Goal: Task Accomplishment & Management: Use online tool/utility

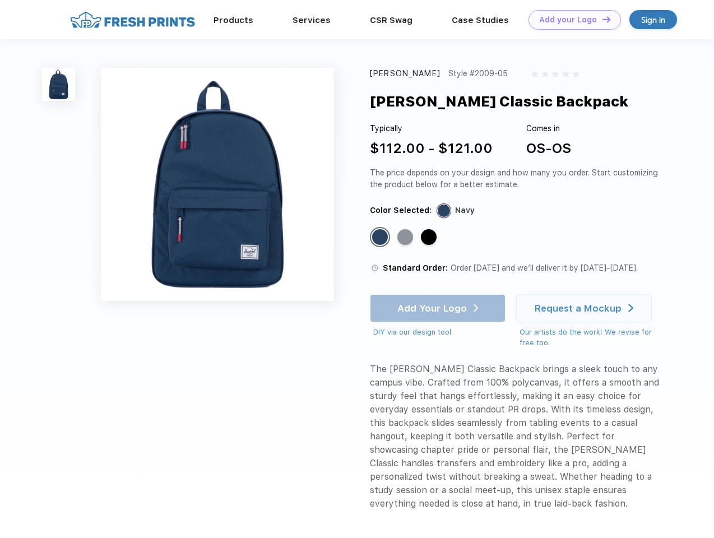
click at [570, 20] on link "Add your Logo Design Tool" at bounding box center [574, 20] width 92 height 20
click at [0, 0] on div "Design Tool" at bounding box center [0, 0] width 0 height 0
click at [601, 19] on link "Add your Logo Design Tool" at bounding box center [574, 20] width 92 height 20
click at [59, 84] on img at bounding box center [58, 84] width 33 height 33
click at [381, 238] on div "Standard Color" at bounding box center [380, 237] width 16 height 16
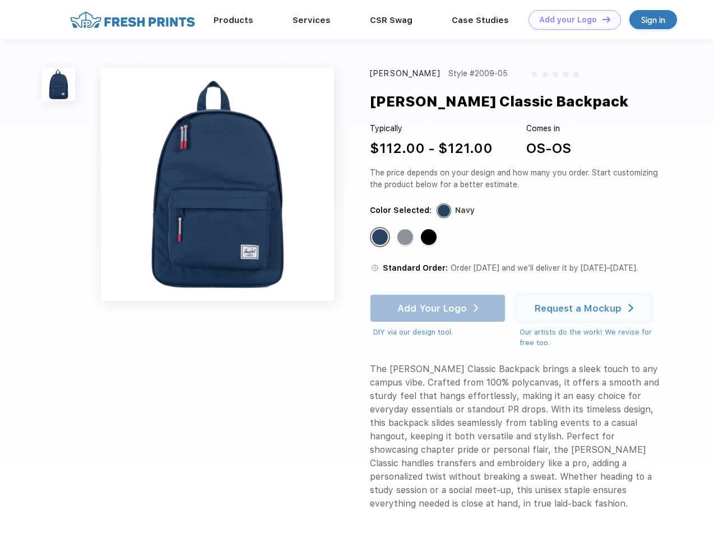
click at [406, 238] on div "Standard Color" at bounding box center [405, 237] width 16 height 16
click at [430, 238] on div "Standard Color" at bounding box center [429, 237] width 16 height 16
click at [439, 308] on div "Add Your Logo DIY via our design tool. Ah shoot! This product isn't up in our d…" at bounding box center [438, 316] width 136 height 44
click at [585, 308] on div "Request a Mockup" at bounding box center [577, 307] width 87 height 11
